Goal: Task Accomplishment & Management: Manage account settings

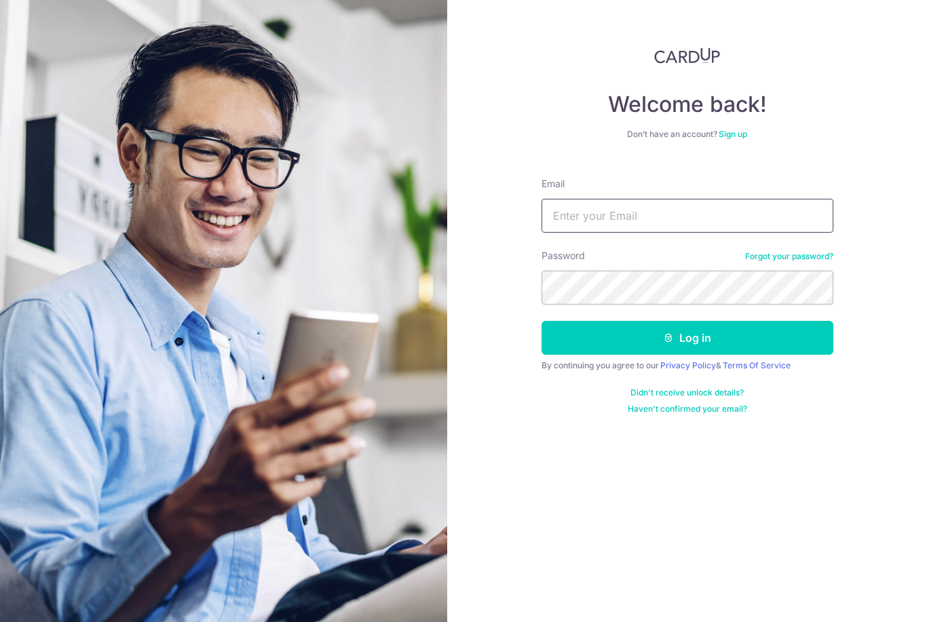
click at [728, 211] on input "Email" at bounding box center [688, 216] width 292 height 34
type input "Gladystac@yahoo.com.sg"
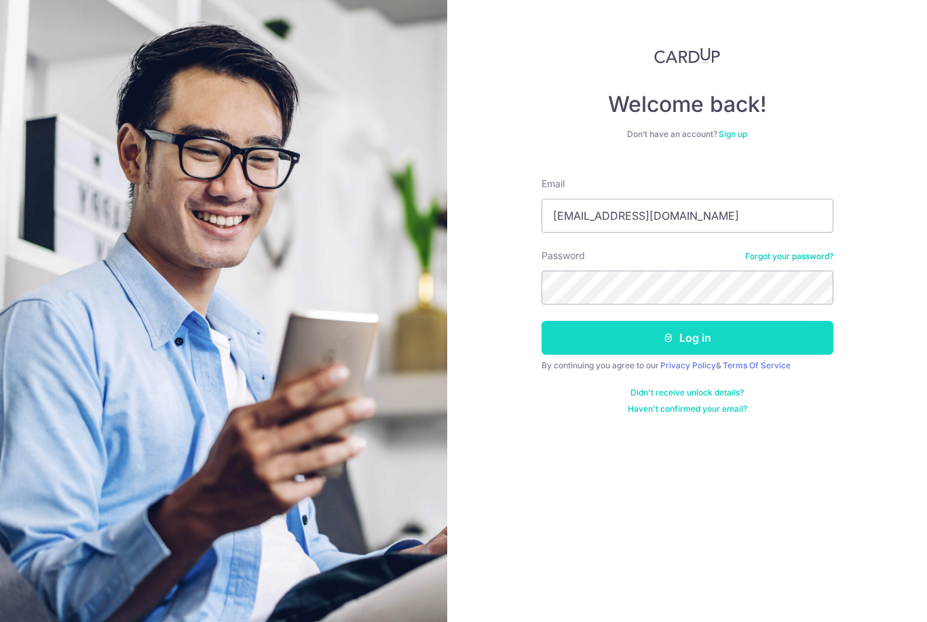
click at [754, 333] on button "Log in" at bounding box center [688, 338] width 292 height 34
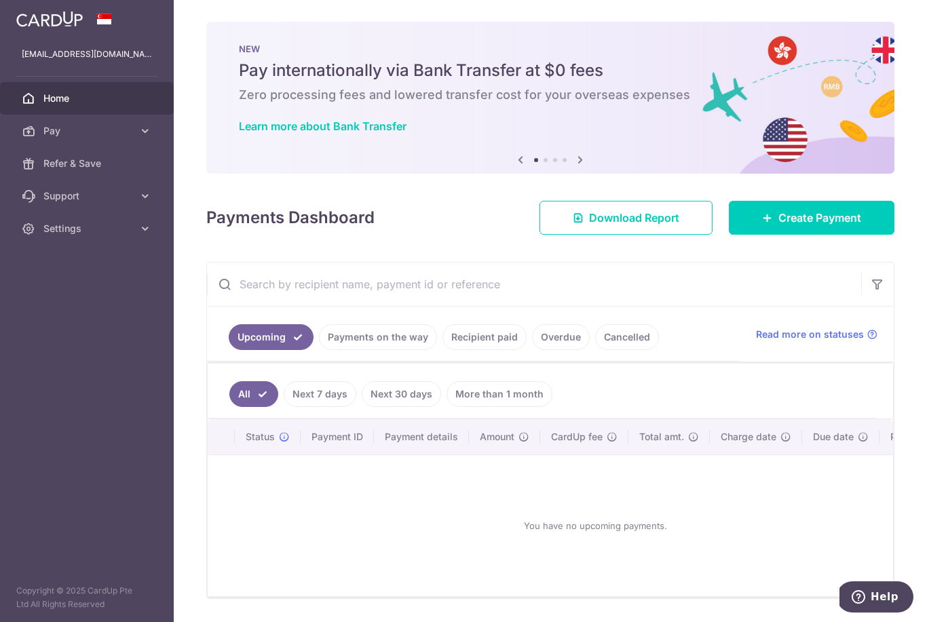
click at [0, 0] on icon "button" at bounding box center [0, 0] width 0 height 0
click at [31, 133] on icon at bounding box center [29, 131] width 14 height 14
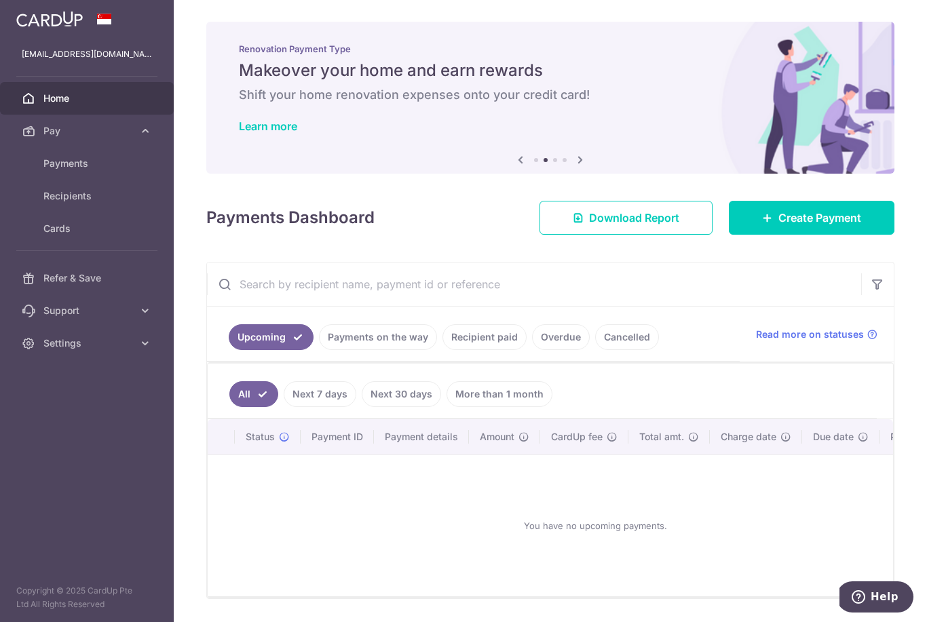
click at [27, 100] on icon at bounding box center [29, 99] width 14 height 14
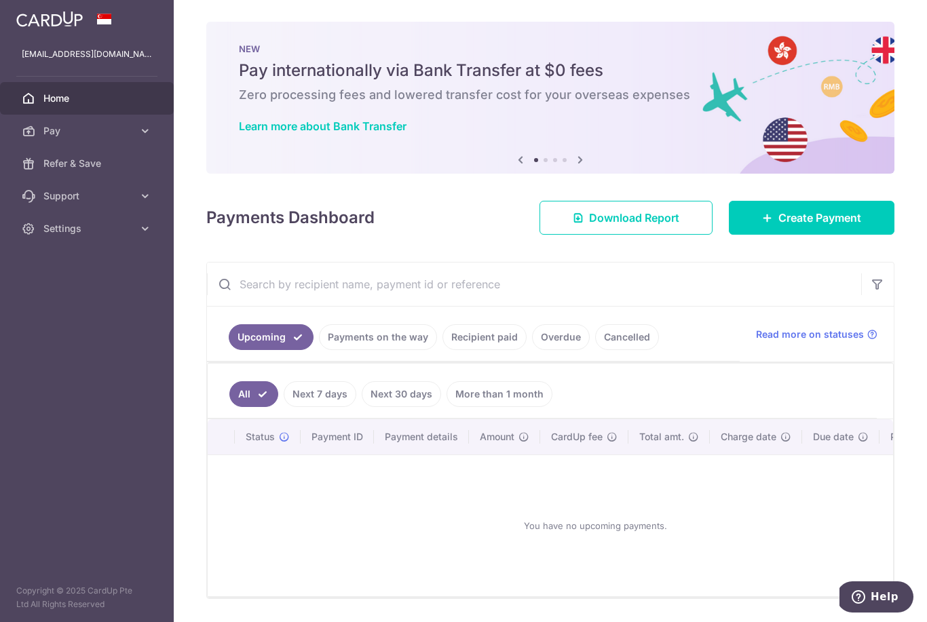
click at [0, 0] on icon "button" at bounding box center [0, 0] width 0 height 0
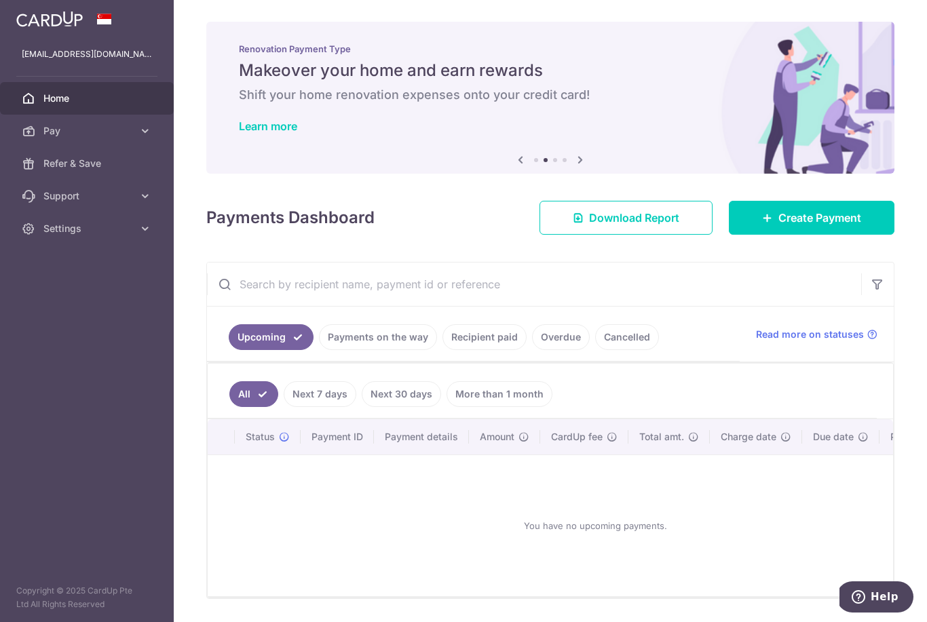
click at [0, 0] on icon "button" at bounding box center [0, 0] width 0 height 0
click at [58, 164] on span "Refer & Save" at bounding box center [88, 164] width 90 height 14
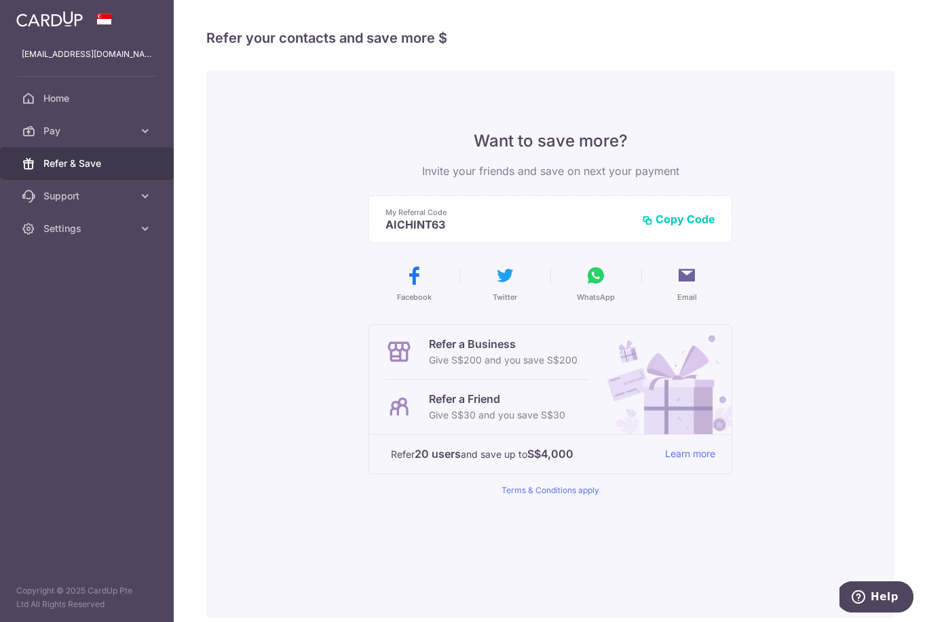
click at [0, 0] on icon "button" at bounding box center [0, 0] width 0 height 0
